Goal: Check status: Check status

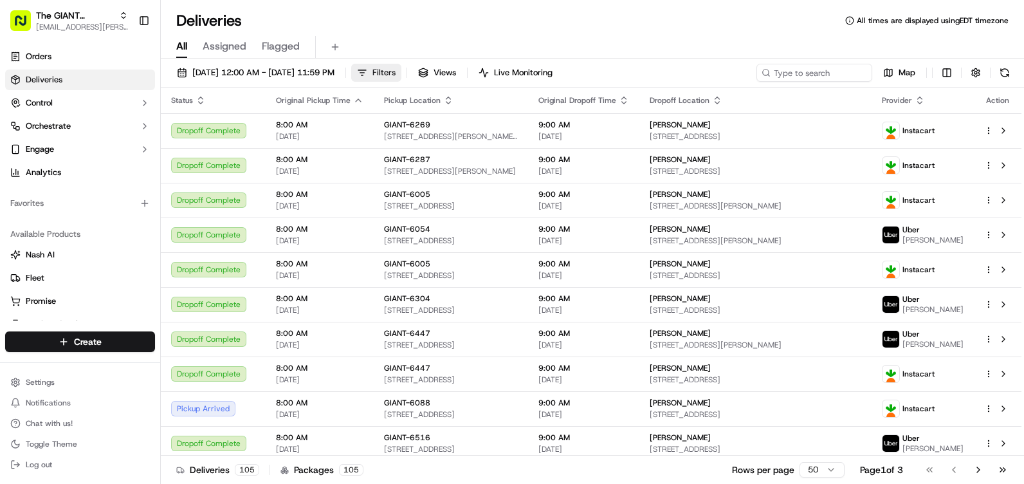
click at [396, 67] on span "Filters" at bounding box center [383, 73] width 23 height 12
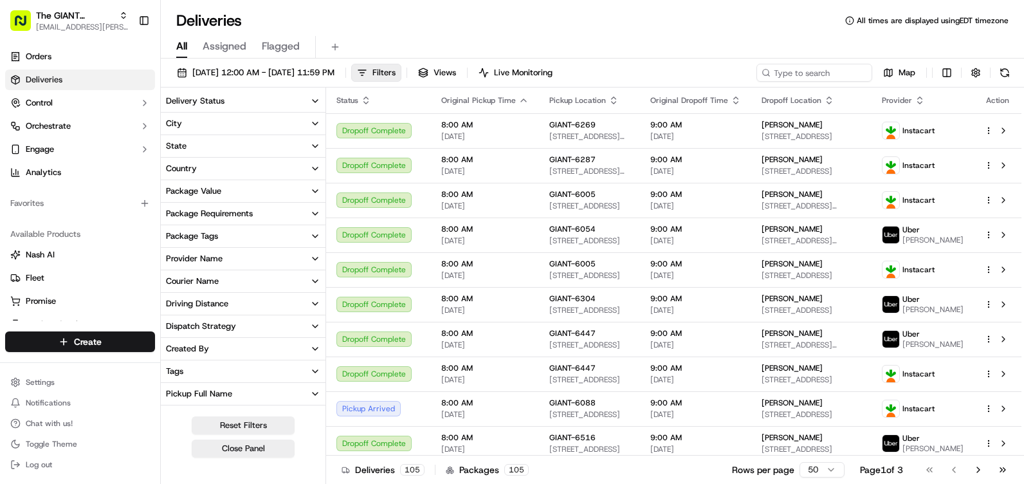
scroll to position [64, 0]
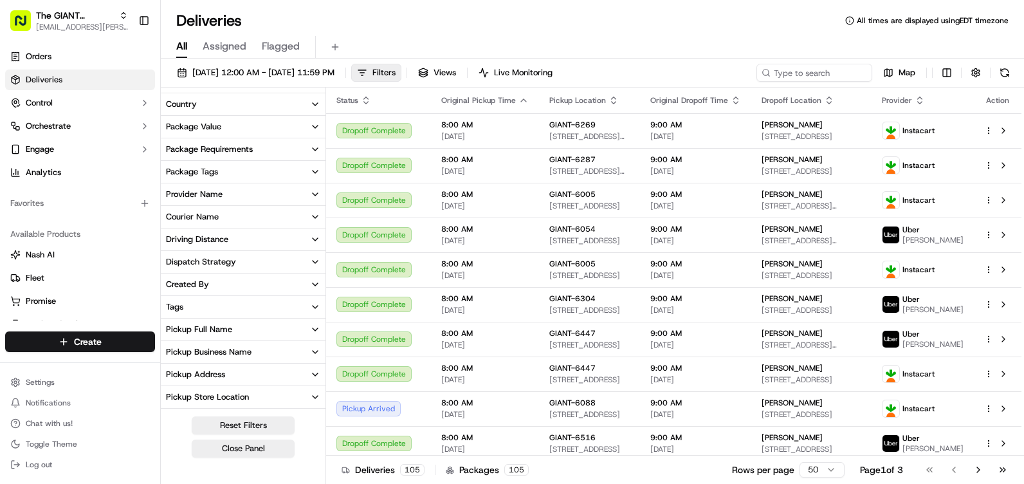
click at [239, 366] on button "Pickup Address" at bounding box center [243, 374] width 165 height 22
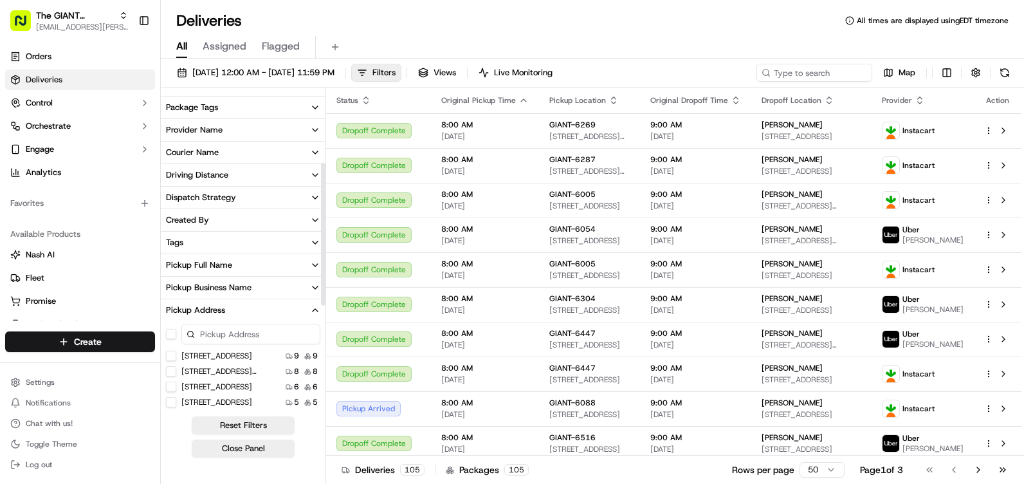
scroll to position [193, 0]
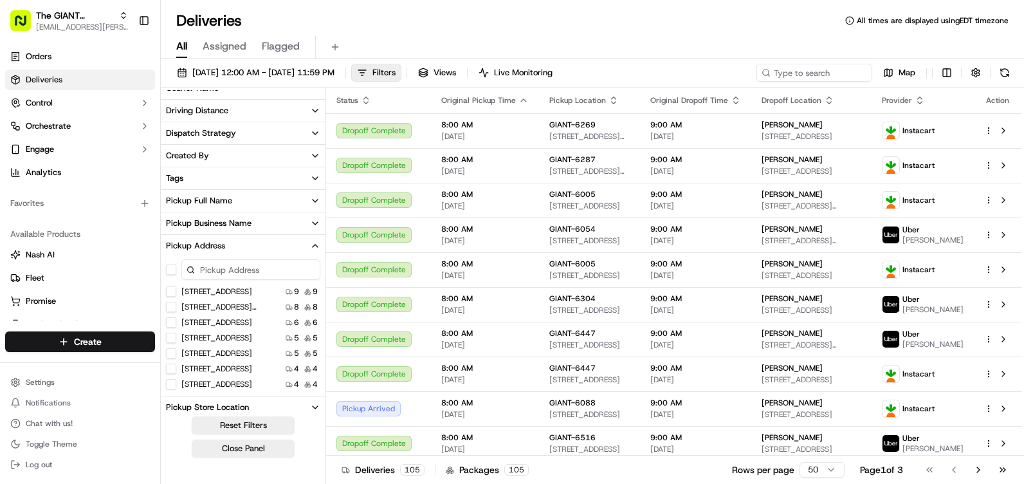
click at [249, 264] on input at bounding box center [250, 269] width 139 height 21
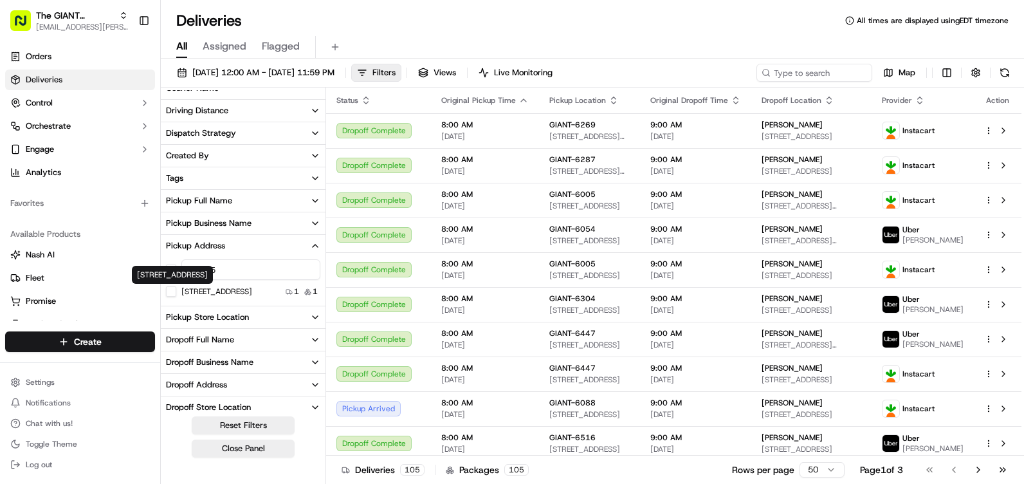
type input "925"
click at [174, 289] on US "[STREET_ADDRESS]" at bounding box center [171, 291] width 10 height 10
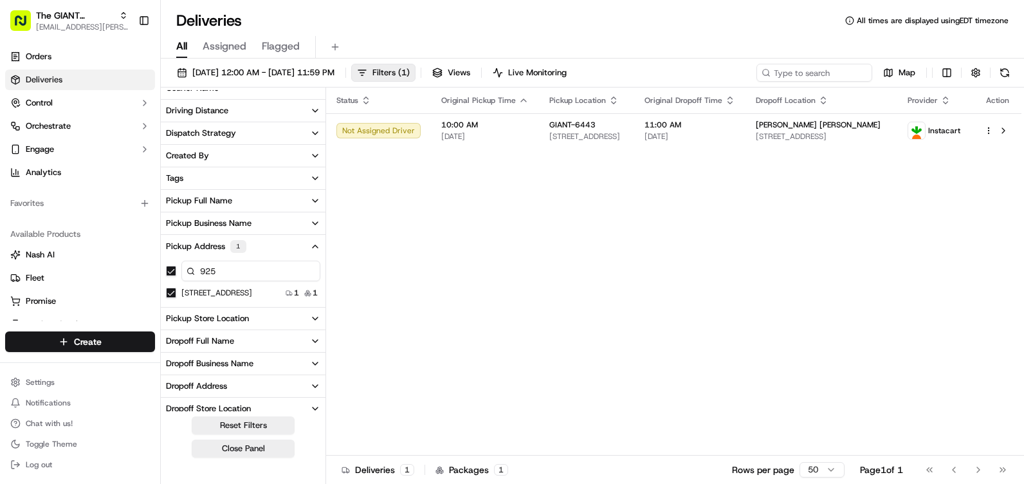
click at [397, 243] on div "Status Original Pickup Time Pickup Location Original Dropoff Time Dropoff Locat…" at bounding box center [673, 271] width 695 height 368
click at [410, 72] on span "Filters ( 1 )" at bounding box center [390, 73] width 37 height 12
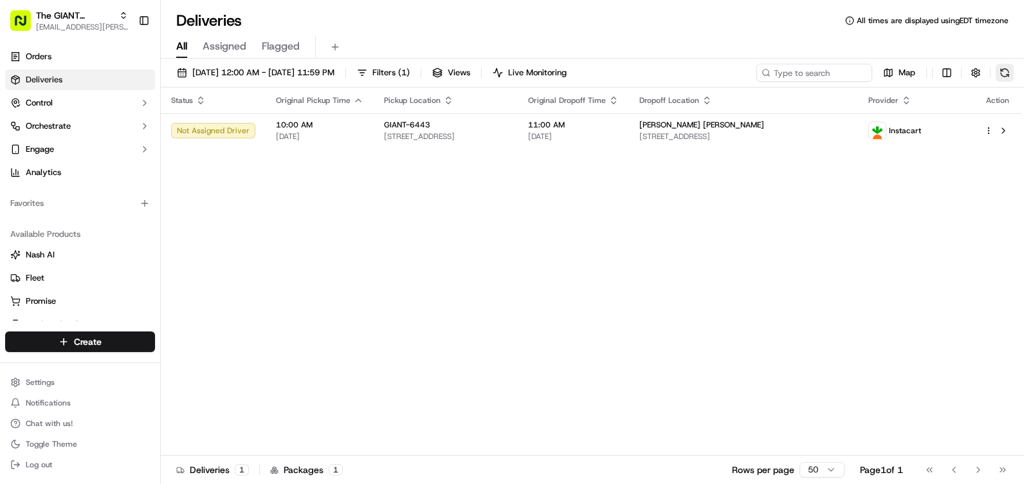
click at [1010, 76] on button at bounding box center [1005, 73] width 18 height 18
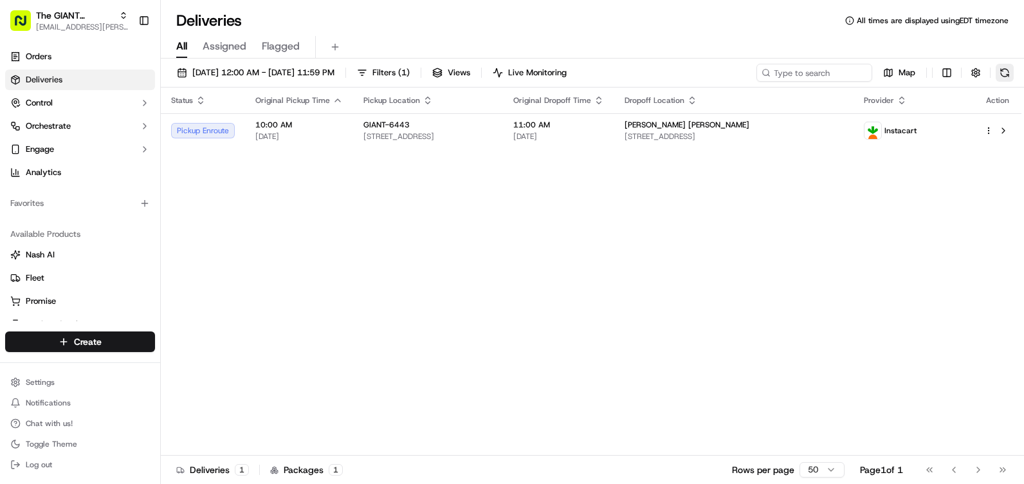
click at [1003, 69] on button at bounding box center [1005, 73] width 18 height 18
click at [1009, 73] on button at bounding box center [1005, 73] width 18 height 18
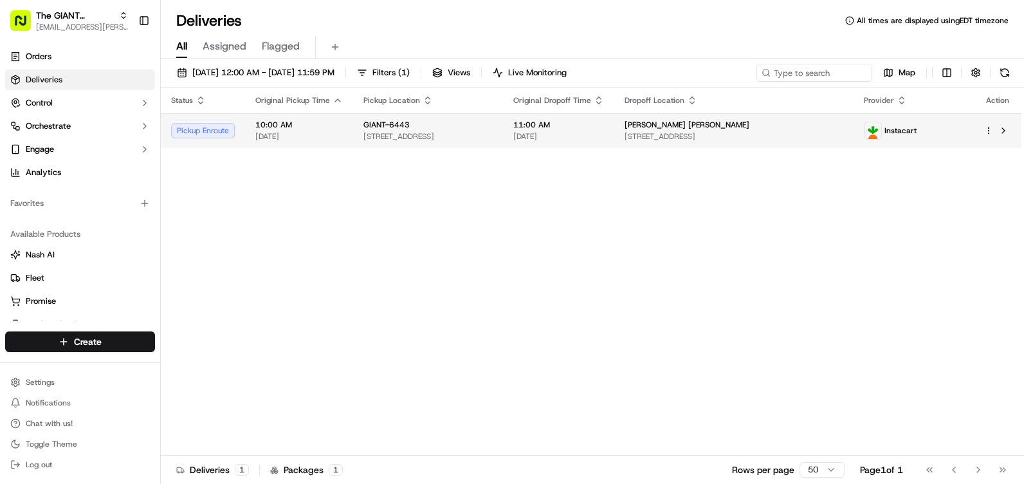
click at [282, 136] on span "[DATE]" at bounding box center [298, 136] width 87 height 10
